Goal: Transaction & Acquisition: Download file/media

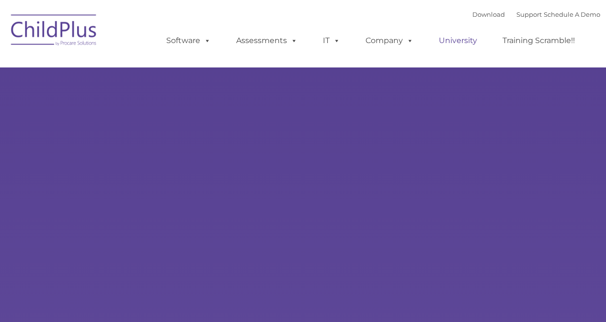
type input ""
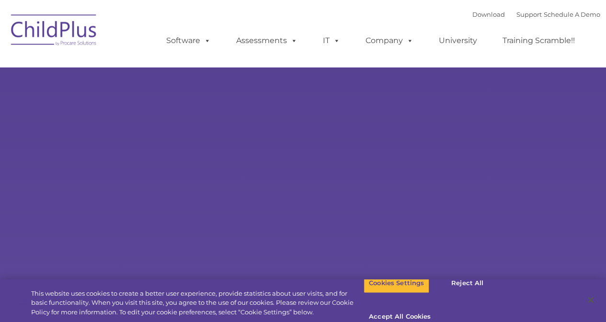
select select "MEDIUM"
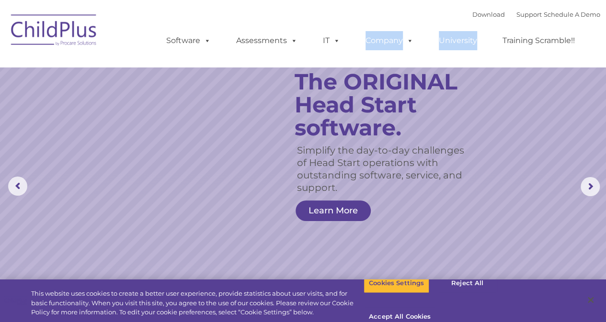
drag, startPoint x: 328, startPoint y: 62, endPoint x: 438, endPoint y: 58, distance: 109.7
click at [438, 58] on nav "Download Support | Schedule A Demo  MENU MENU Software ChildPlus: The original…" at bounding box center [303, 33] width 606 height 67
click at [418, 56] on ul "Software ChildPlus: The original and most widely-used Head Start data managemen…" at bounding box center [373, 41] width 453 height 38
click at [472, 14] on link "Download" at bounding box center [488, 15] width 33 height 8
